Goal: Information Seeking & Learning: Learn about a topic

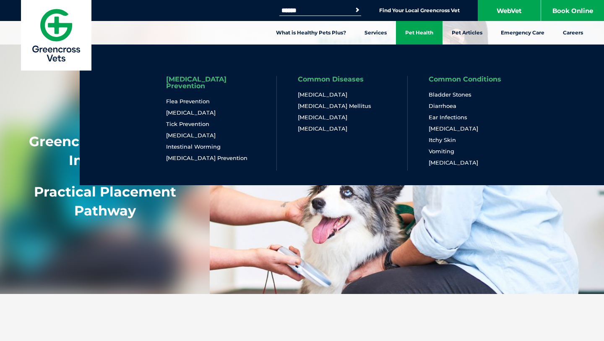
click at [424, 37] on link "Pet Health" at bounding box center [419, 32] width 47 height 23
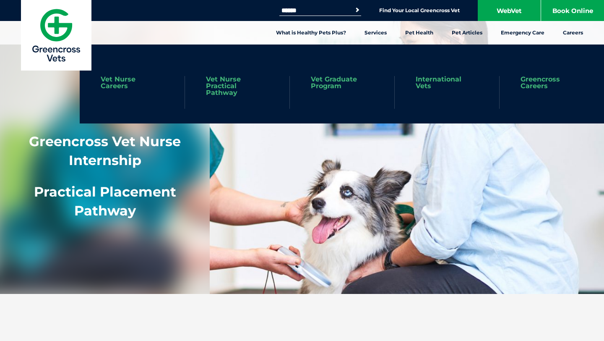
click at [111, 81] on link "Vet Nurse Careers" at bounding box center [132, 82] width 63 height 13
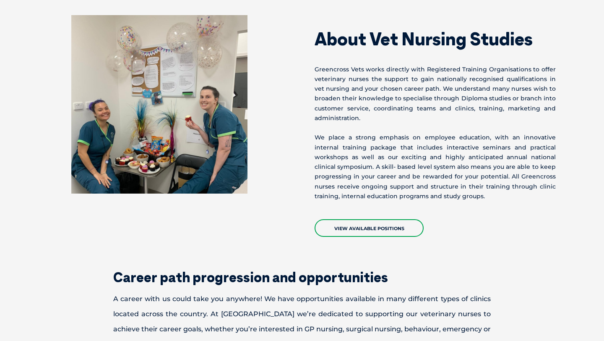
scroll to position [1227, 0]
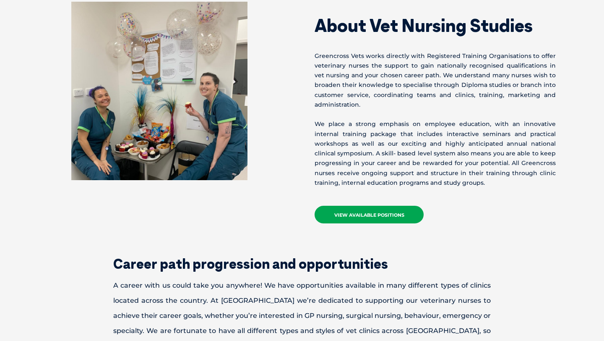
click at [390, 205] on link "View Available Positions" at bounding box center [369, 214] width 109 height 18
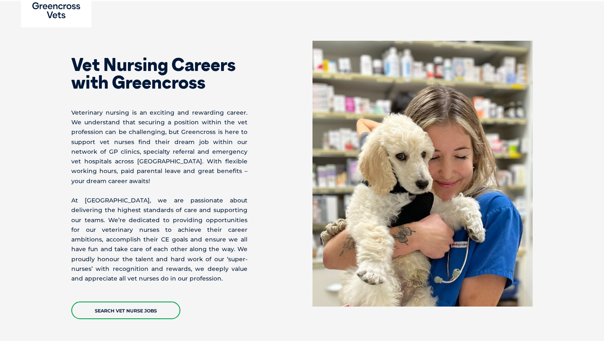
scroll to position [0, 0]
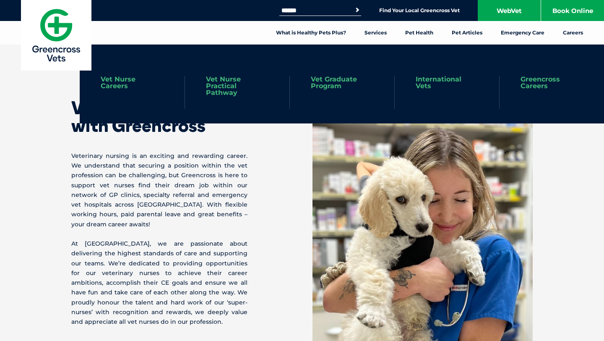
click at [228, 82] on link "Vet Nurse Practical Pathway" at bounding box center [237, 86] width 62 height 20
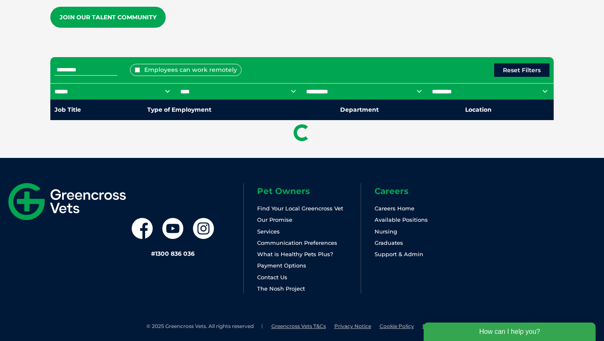
scroll to position [347, 0]
